Goal: Find specific page/section: Find specific page/section

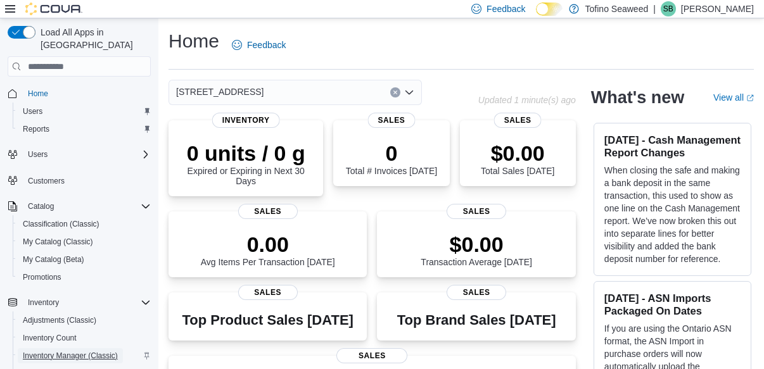
click at [68, 349] on span "Inventory Manager (Classic)" at bounding box center [70, 356] width 95 height 15
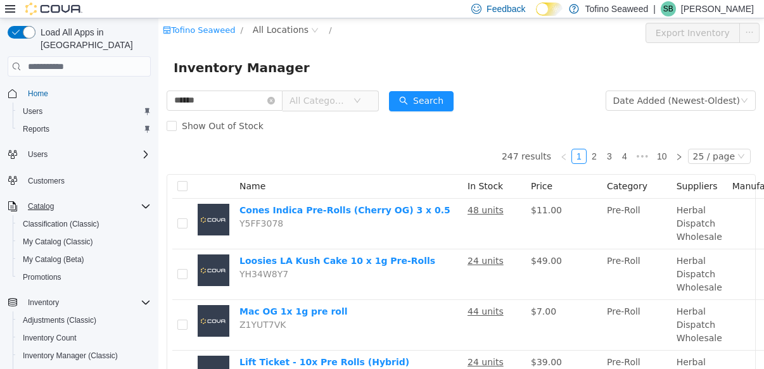
type input "******"
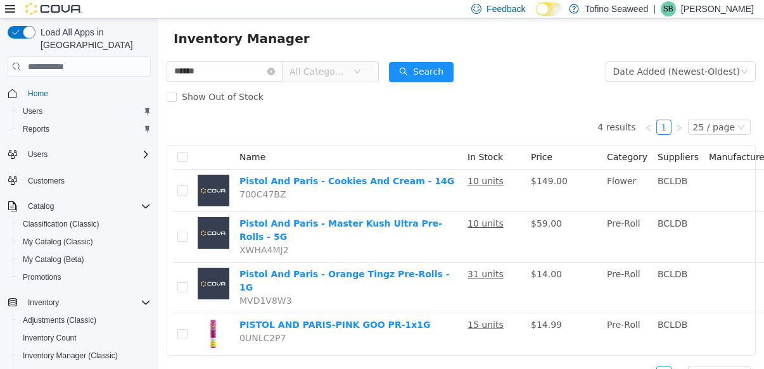
scroll to position [35, 0]
